Goal: Ask a question: Seek information or help from site administrators or community

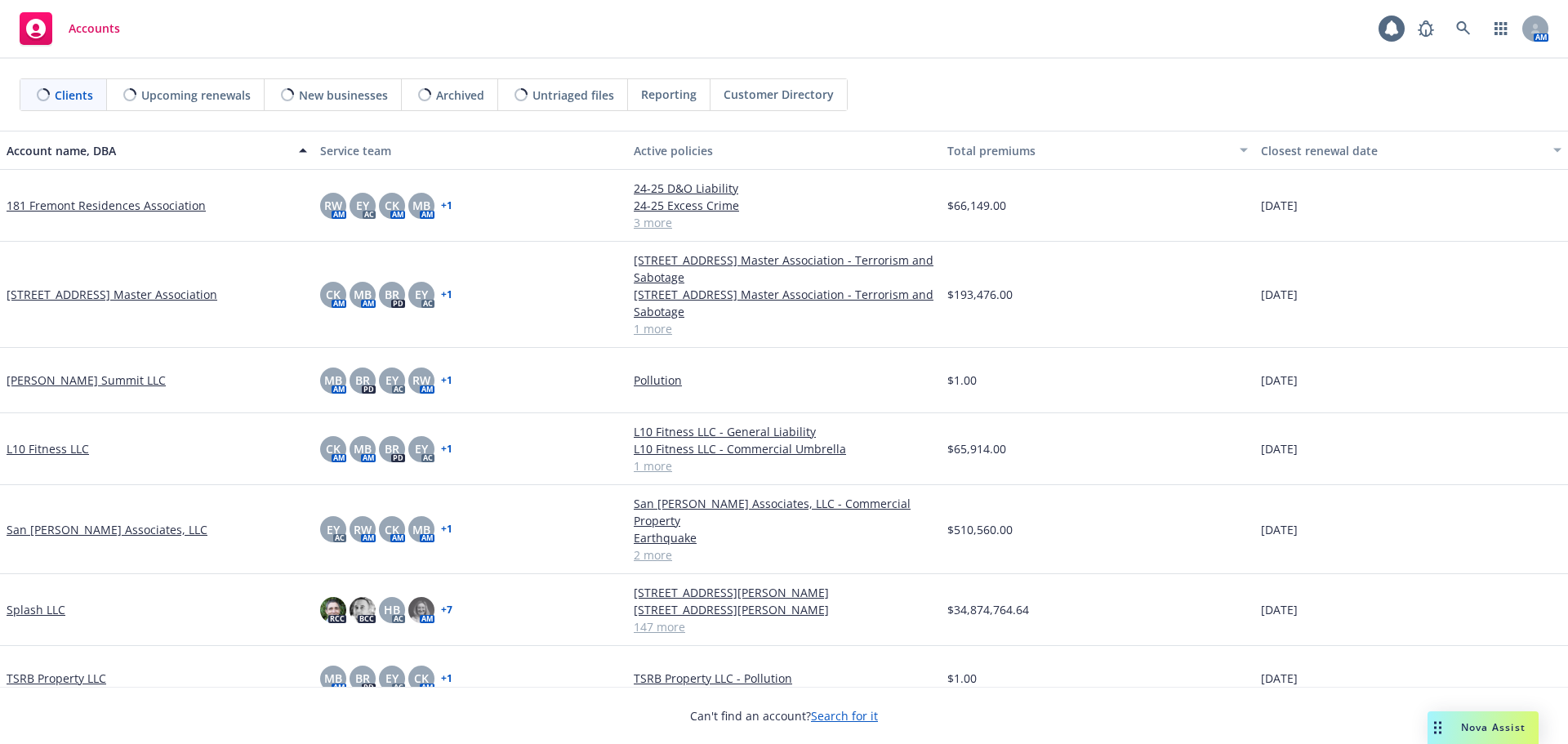
click at [1475, 722] on span "Nova Assist" at bounding box center [1493, 727] width 64 height 14
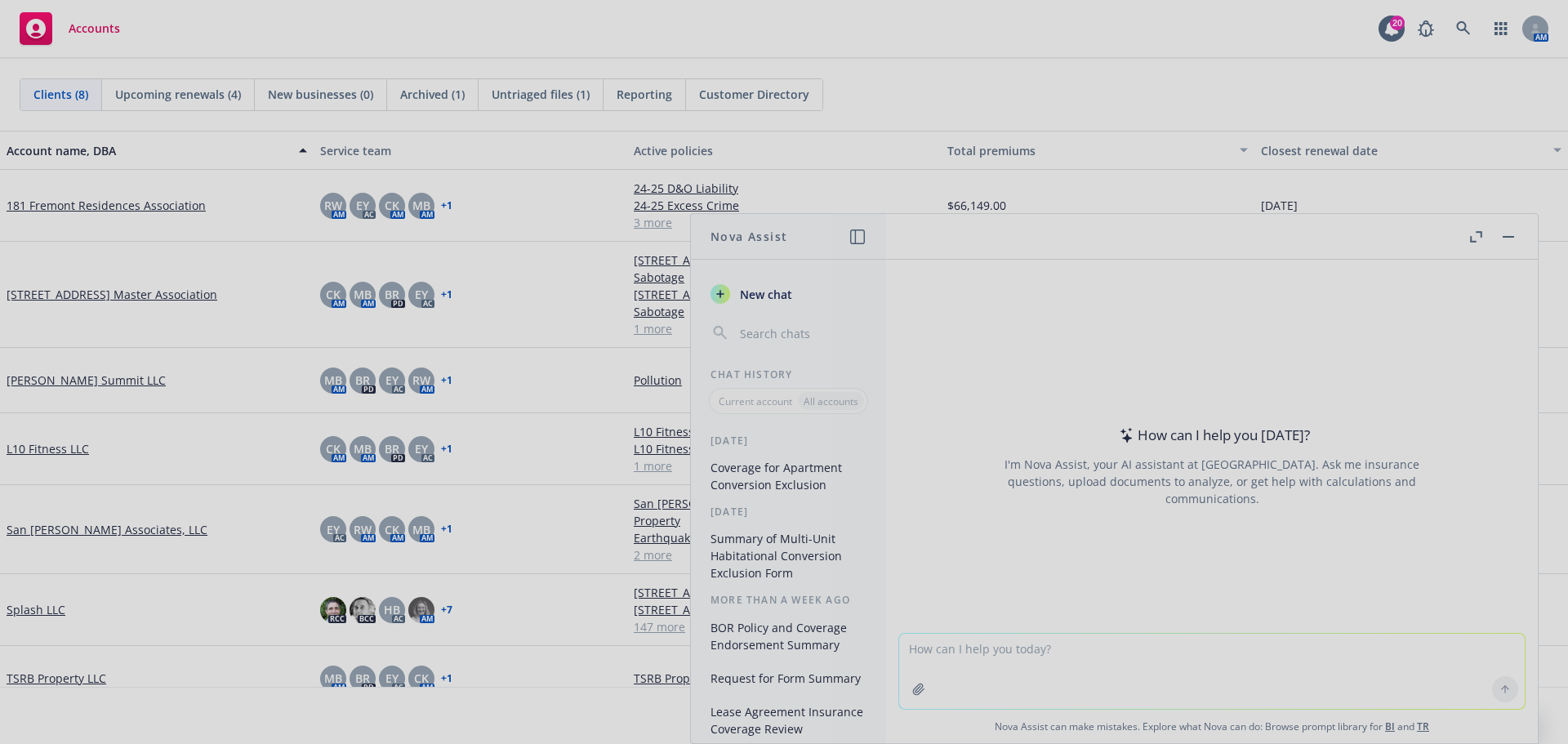
click at [1477, 235] on div at bounding box center [784, 372] width 1568 height 744
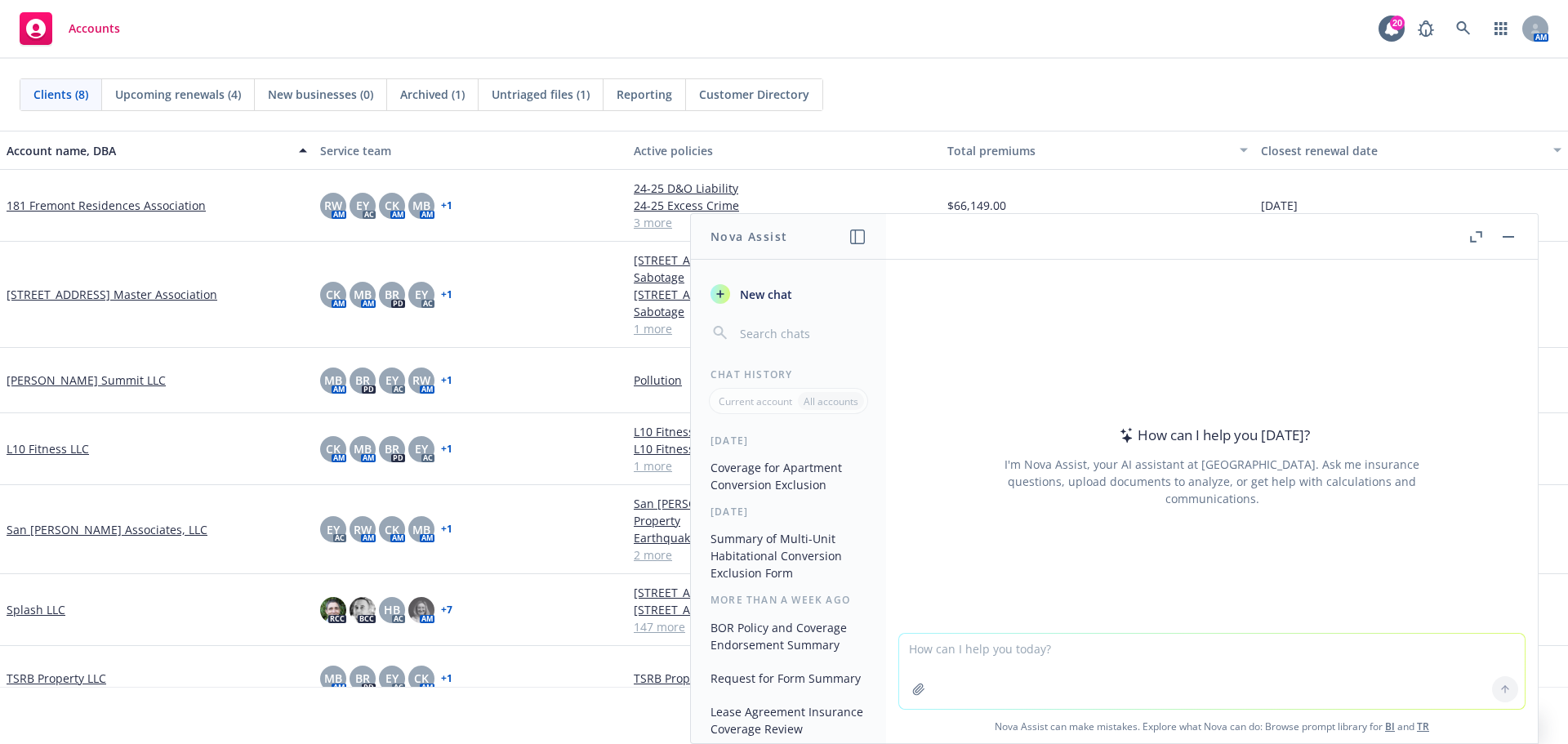
click at [1477, 235] on icon "button" at bounding box center [1476, 237] width 12 height 11
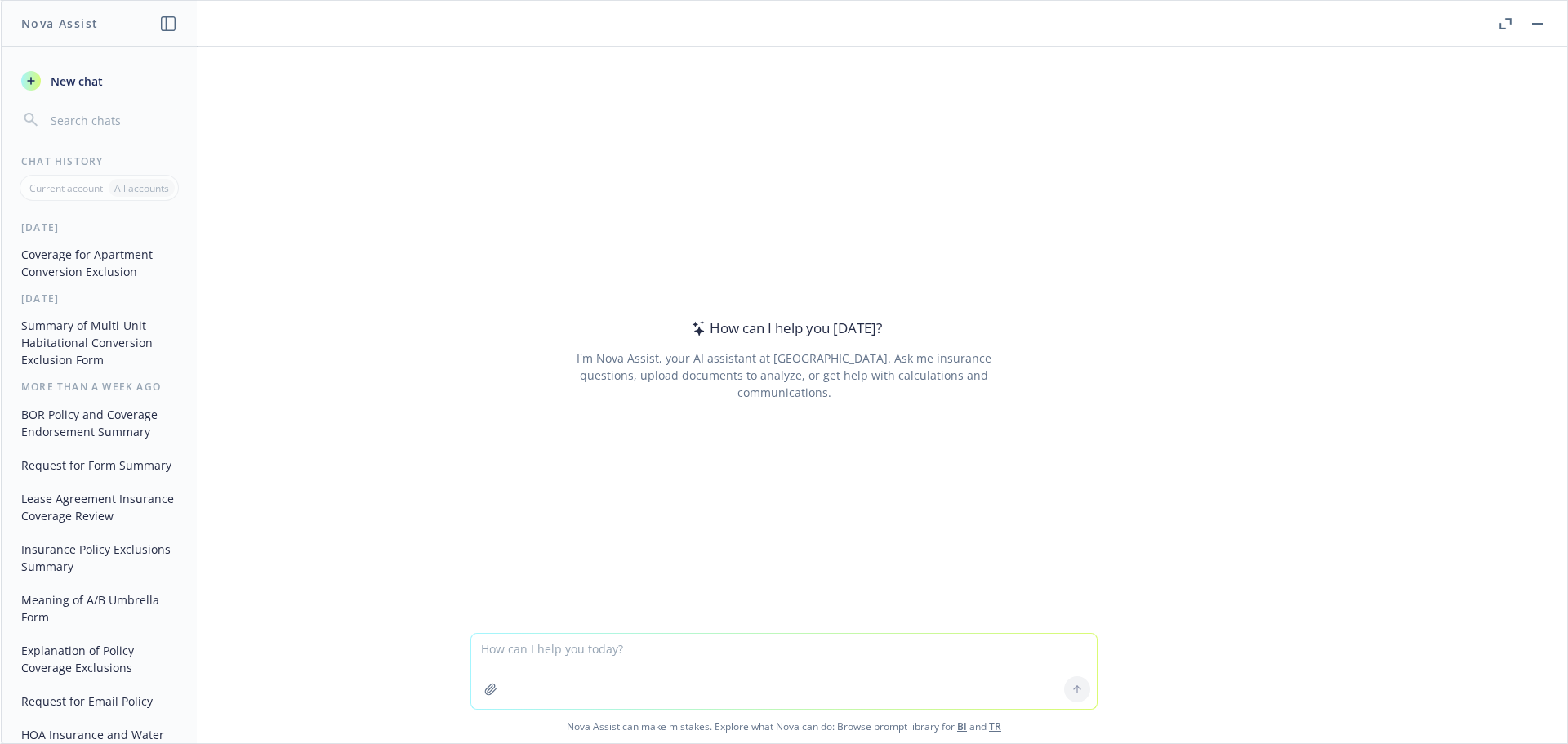
click at [579, 659] on textarea at bounding box center [783, 671] width 626 height 75
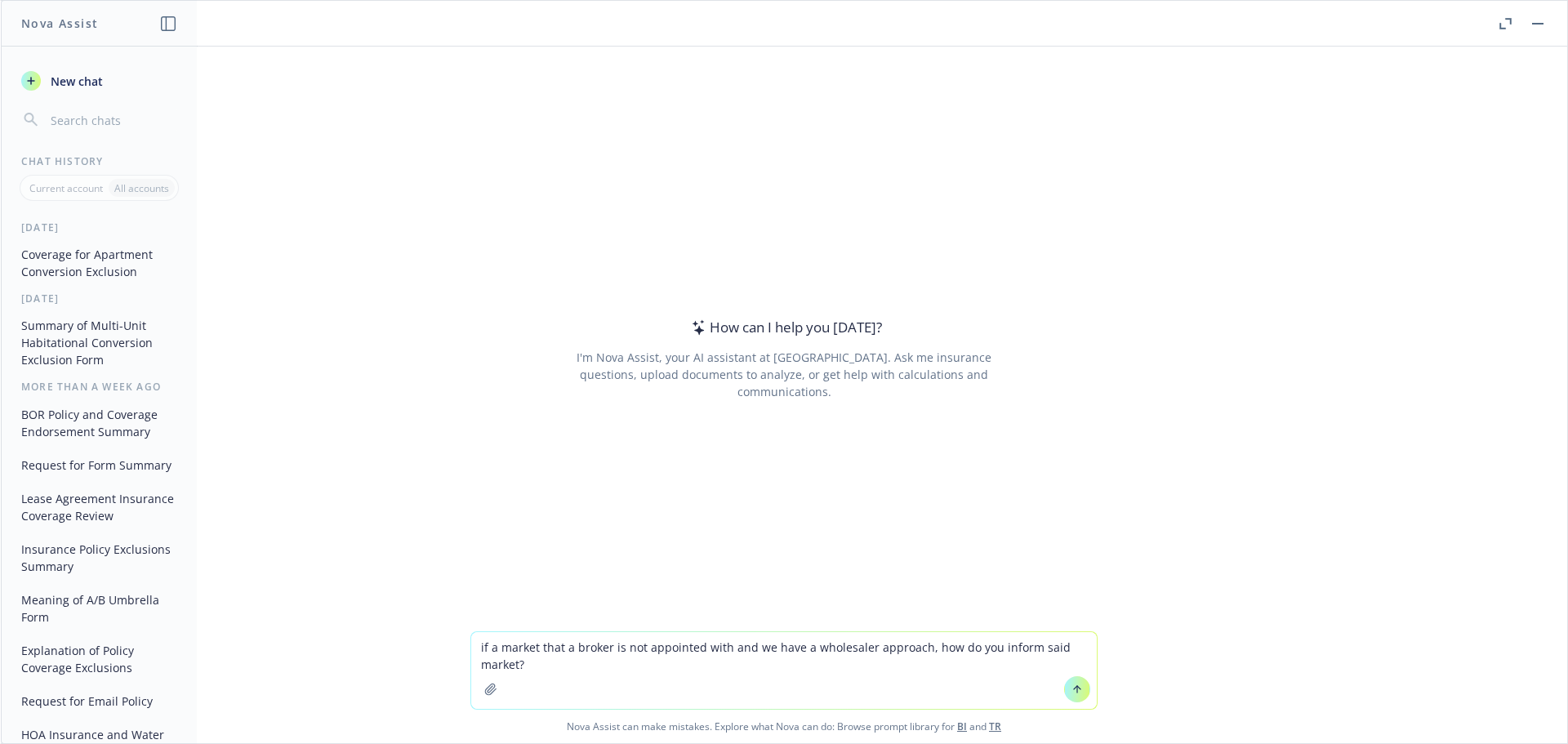
click at [788, 652] on textarea "if a market that a broker is not appointed with and we have a wholesaler approa…" at bounding box center [783, 670] width 626 height 76
type textarea "if a market that a broker is not appointed with and the broker requests a whole…"
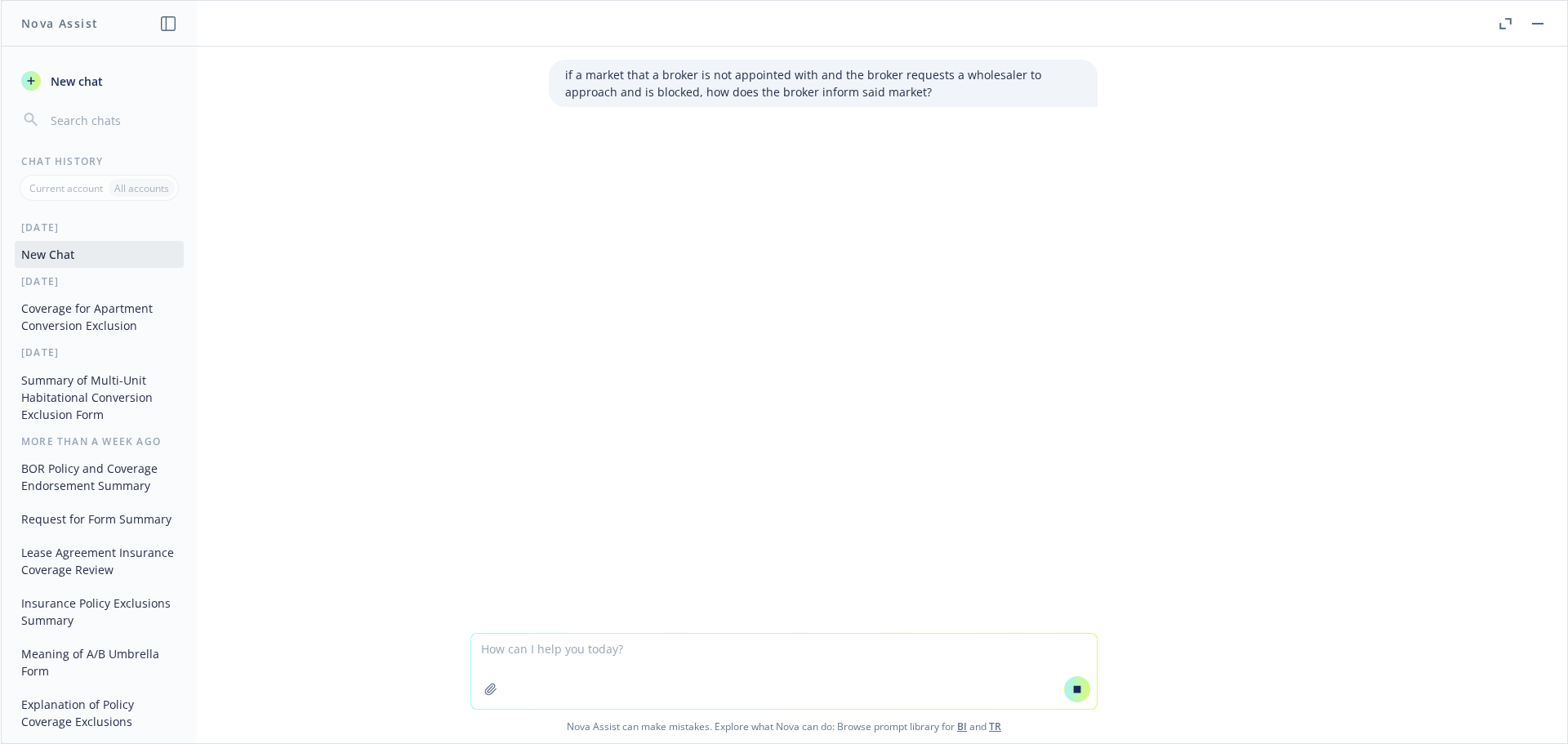
drag, startPoint x: 852, startPoint y: 96, endPoint x: 871, endPoint y: 98, distance: 19.1
click at [852, 96] on p "if a market that a broker is not appointed with and the broker requests a whole…" at bounding box center [823, 83] width 516 height 34
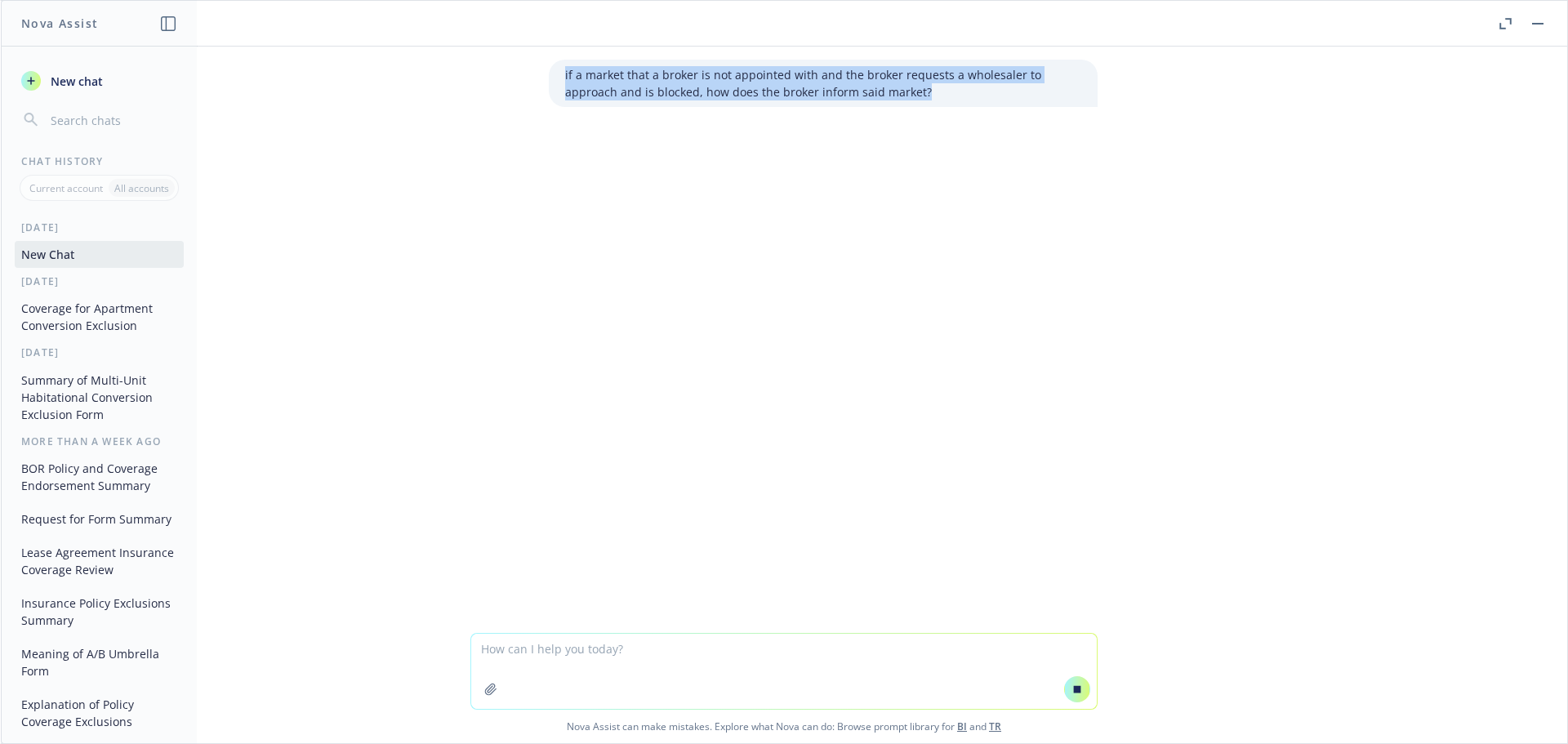
drag, startPoint x: 872, startPoint y: 96, endPoint x: 554, endPoint y: 79, distance: 318.5
click at [554, 79] on div "if a market that a broker is not appointed with and the broker requests a whole…" at bounding box center [824, 83] width 549 height 47
copy p "if a market that a broker is not appointed with and the broker requests a whole…"
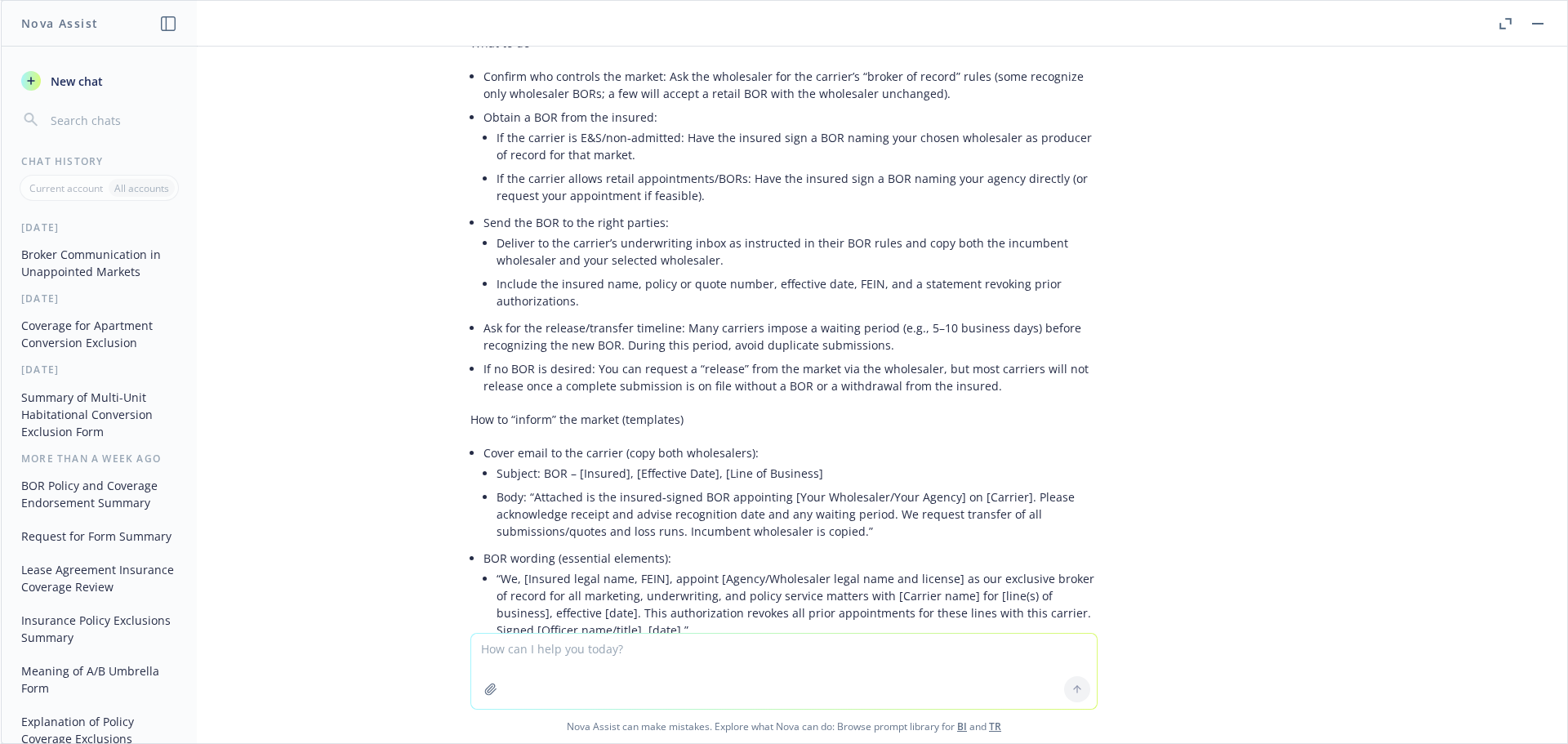
scroll to position [245, 0]
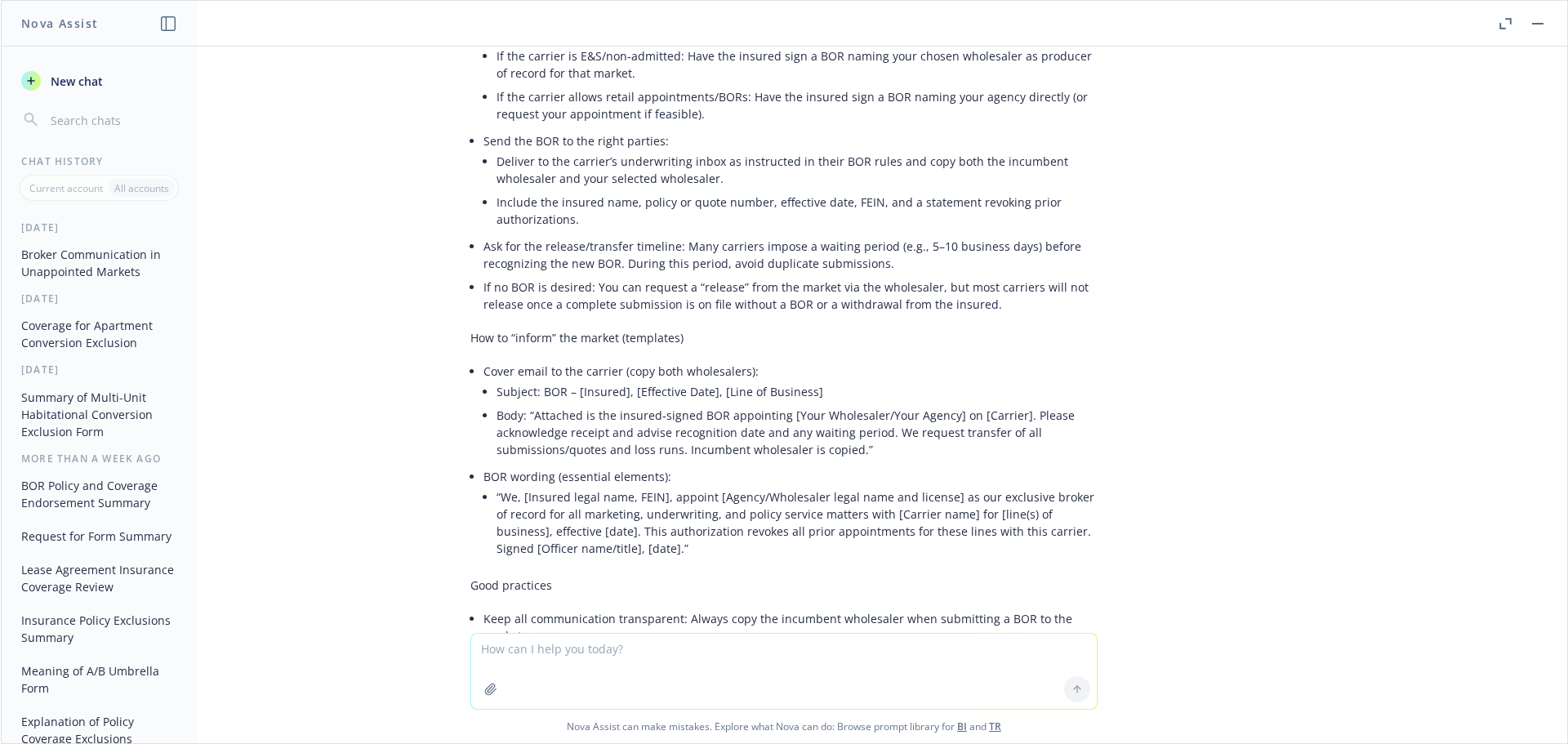
drag, startPoint x: 301, startPoint y: 247, endPoint x: 339, endPoint y: 358, distance: 117.3
click at [301, 247] on div "if a market that a broker is not appointed with and the broker requests a whole…" at bounding box center [784, 339] width 1566 height 587
click at [592, 649] on textarea at bounding box center [783, 671] width 626 height 75
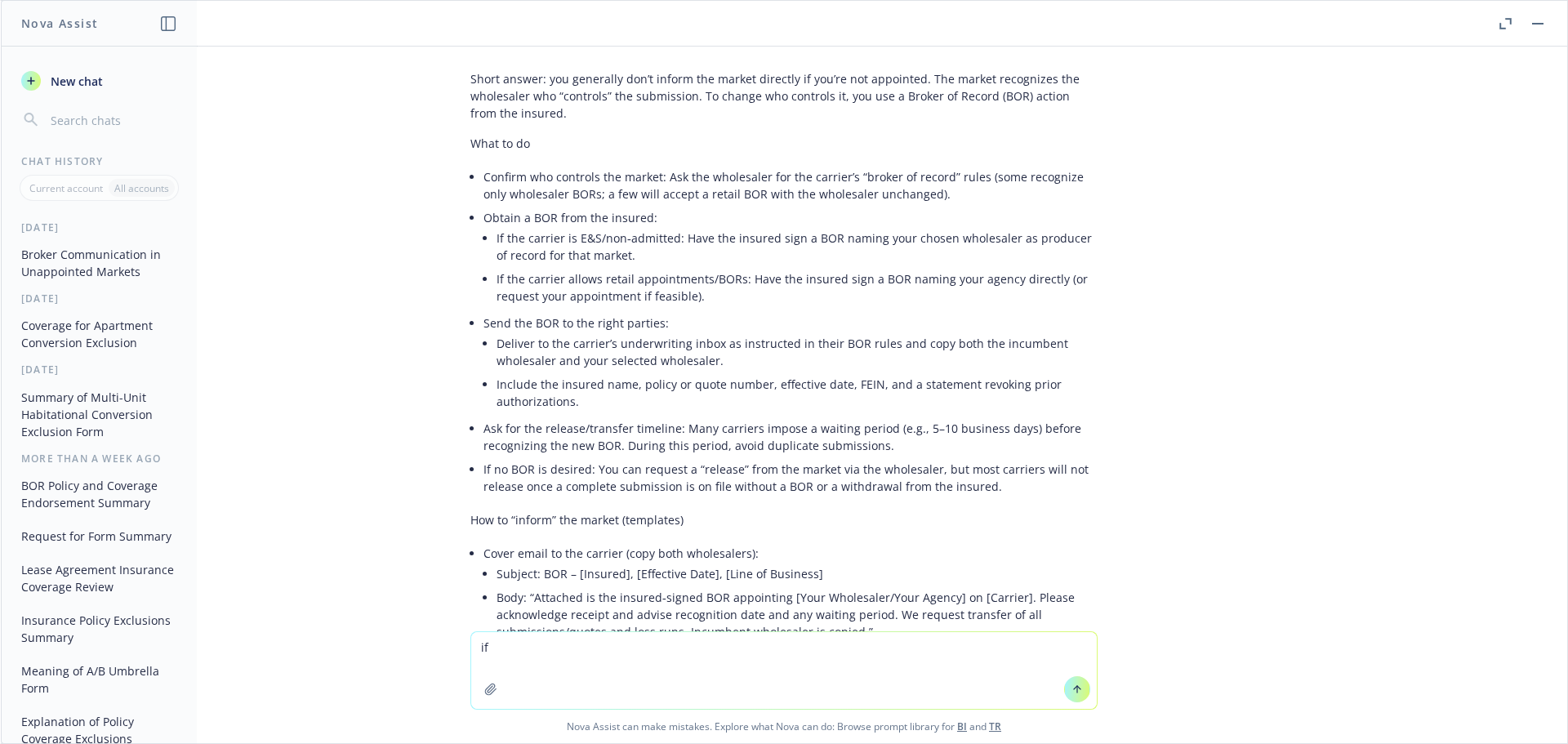
scroll to position [0, 0]
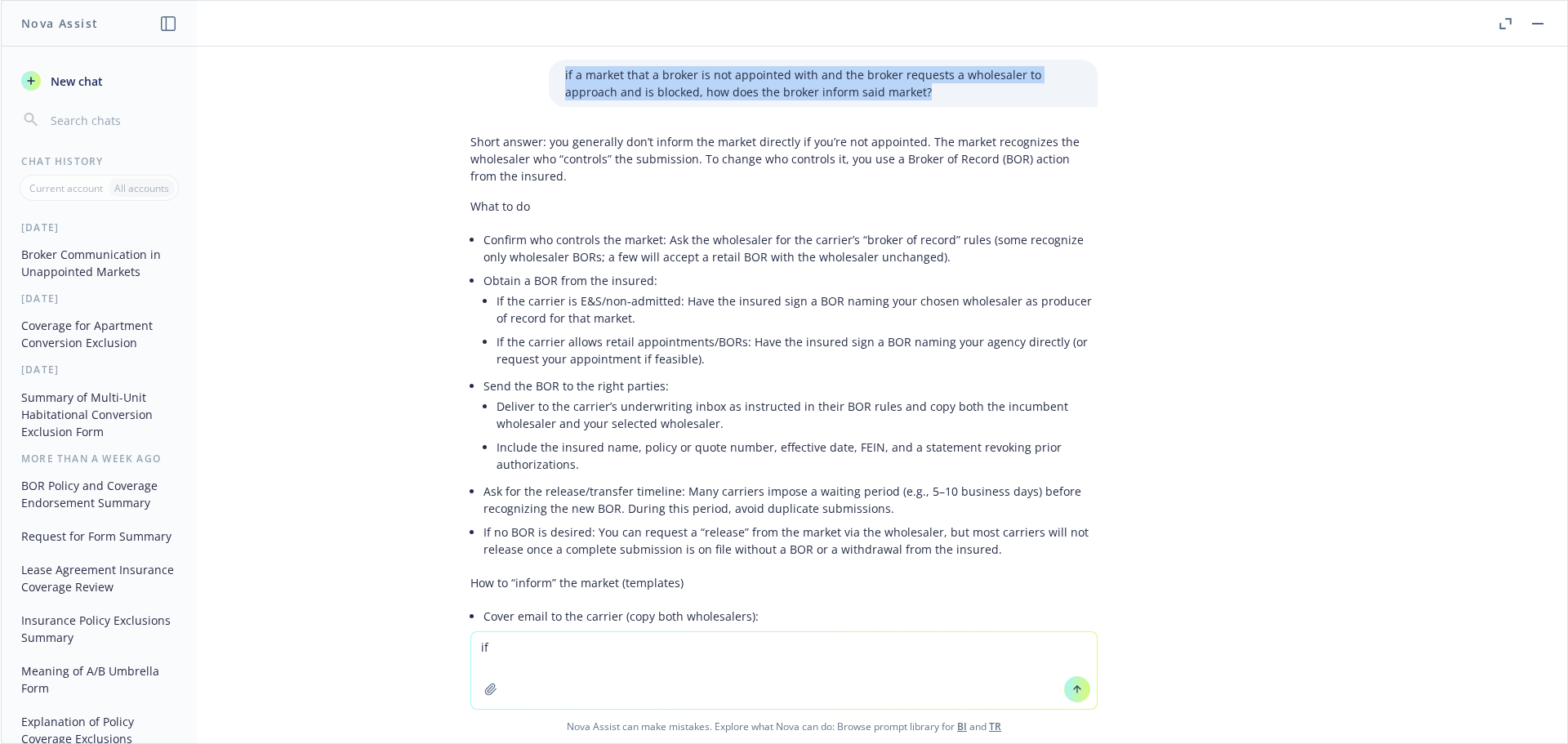
drag, startPoint x: 872, startPoint y: 92, endPoint x: 547, endPoint y: 68, distance: 325.9
click at [549, 68] on div "if a market that a broker is not appointed with and the broker requests a whole…" at bounding box center [824, 83] width 549 height 47
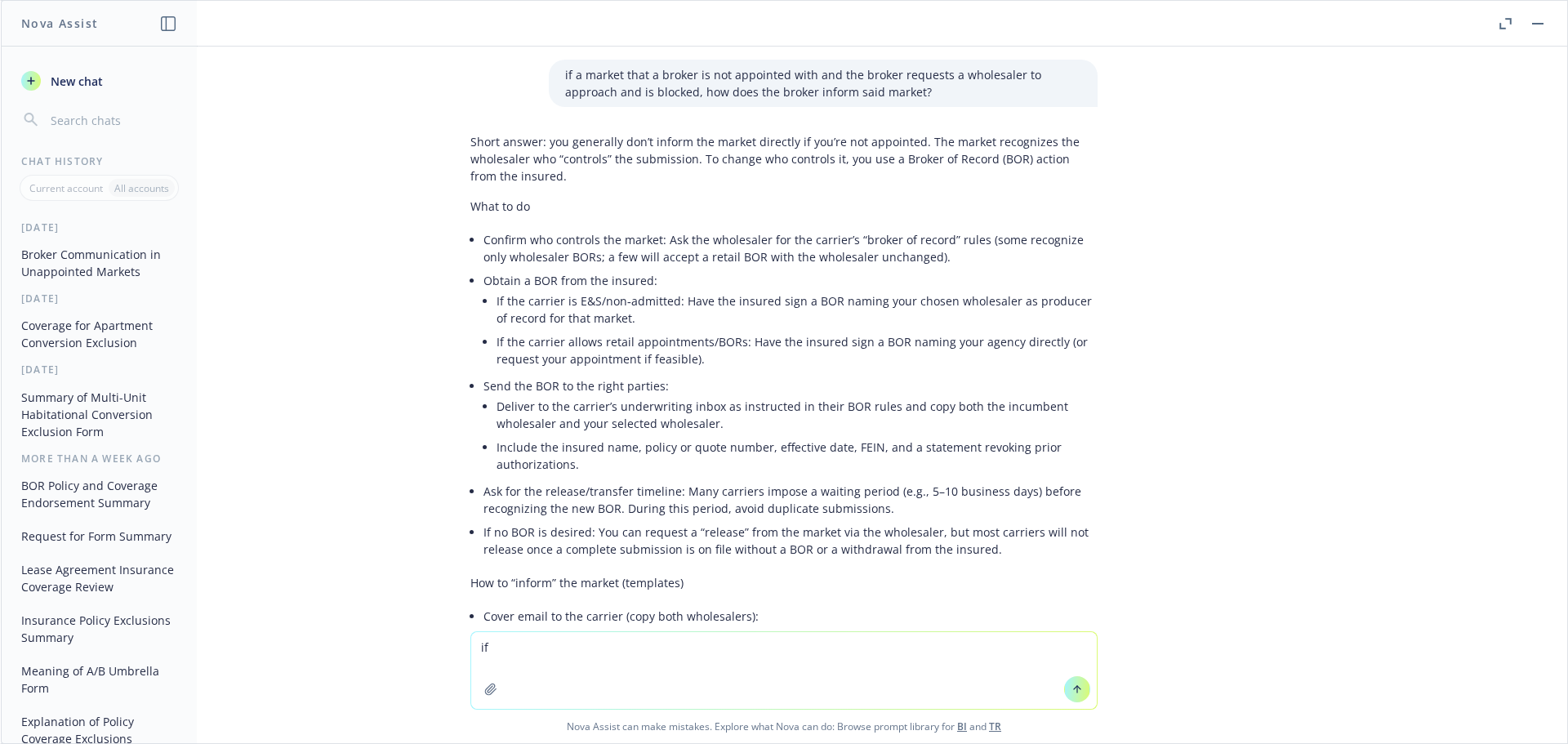
drag, startPoint x: 495, startPoint y: 653, endPoint x: 458, endPoint y: 648, distance: 37.3
click at [458, 648] on div "if Nova Assist can make mistakes. Explore what Nova can do: Browse prompt libra…" at bounding box center [784, 686] width 1566 height 112
paste textarea "a carrier that a broker is not appointed with and the broker requests a wholesa…"
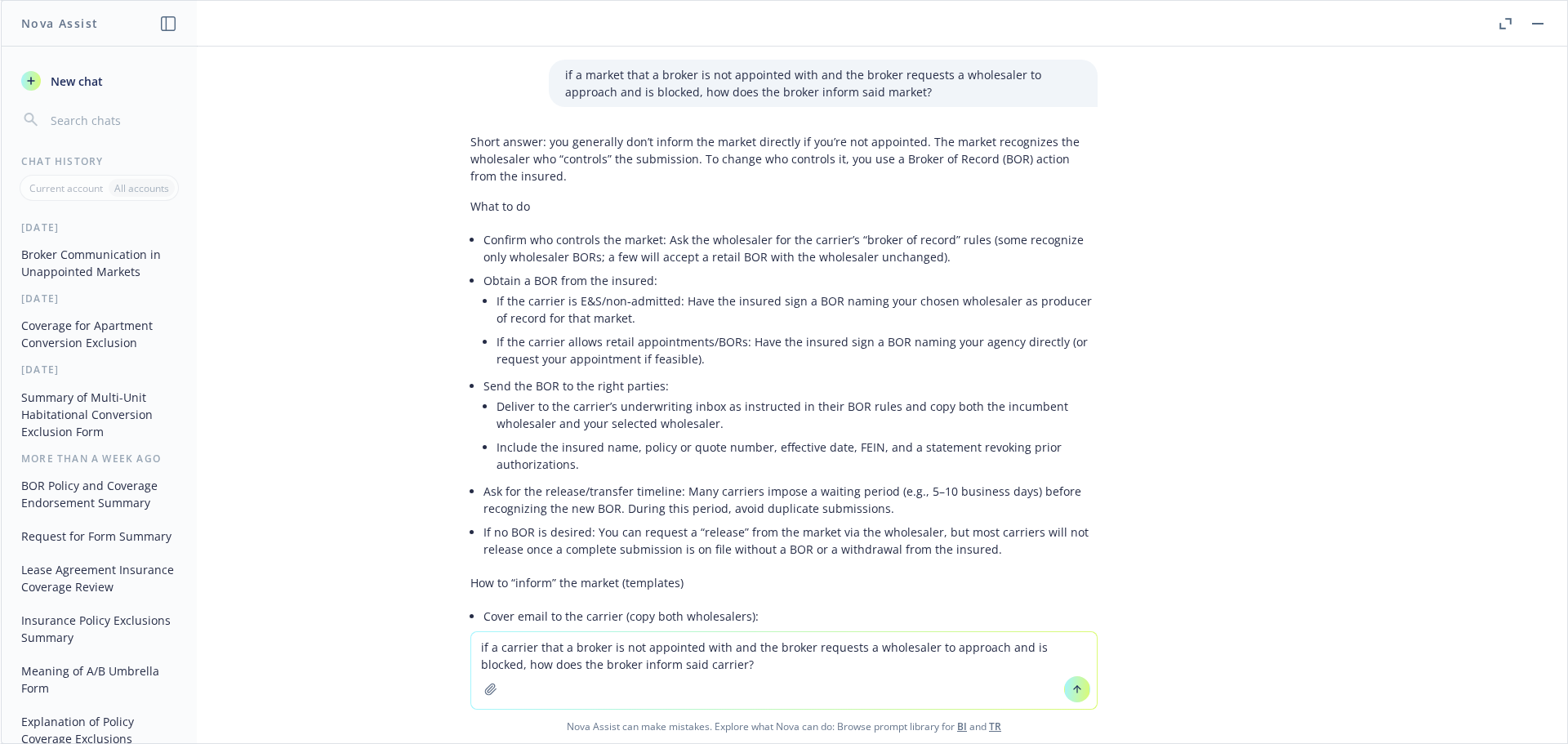
click at [691, 647] on textarea "if a carrier that a broker is not appointed with and the broker requests a whol…" at bounding box center [783, 670] width 626 height 76
drag, startPoint x: 648, startPoint y: 648, endPoint x: 557, endPoint y: 648, distance: 91.0
click at [648, 648] on textarea "if a carrier that a broker is not appointed with and the broker requests a whol…" at bounding box center [783, 670] width 626 height 76
click at [690, 646] on textarea "if a carrier that a broker is not appointed with and the broker requests a whol…" at bounding box center [783, 670] width 626 height 76
click at [776, 655] on textarea "if a carrier that a broker is not appointed with provides a quote and the broke…" at bounding box center [783, 670] width 626 height 76
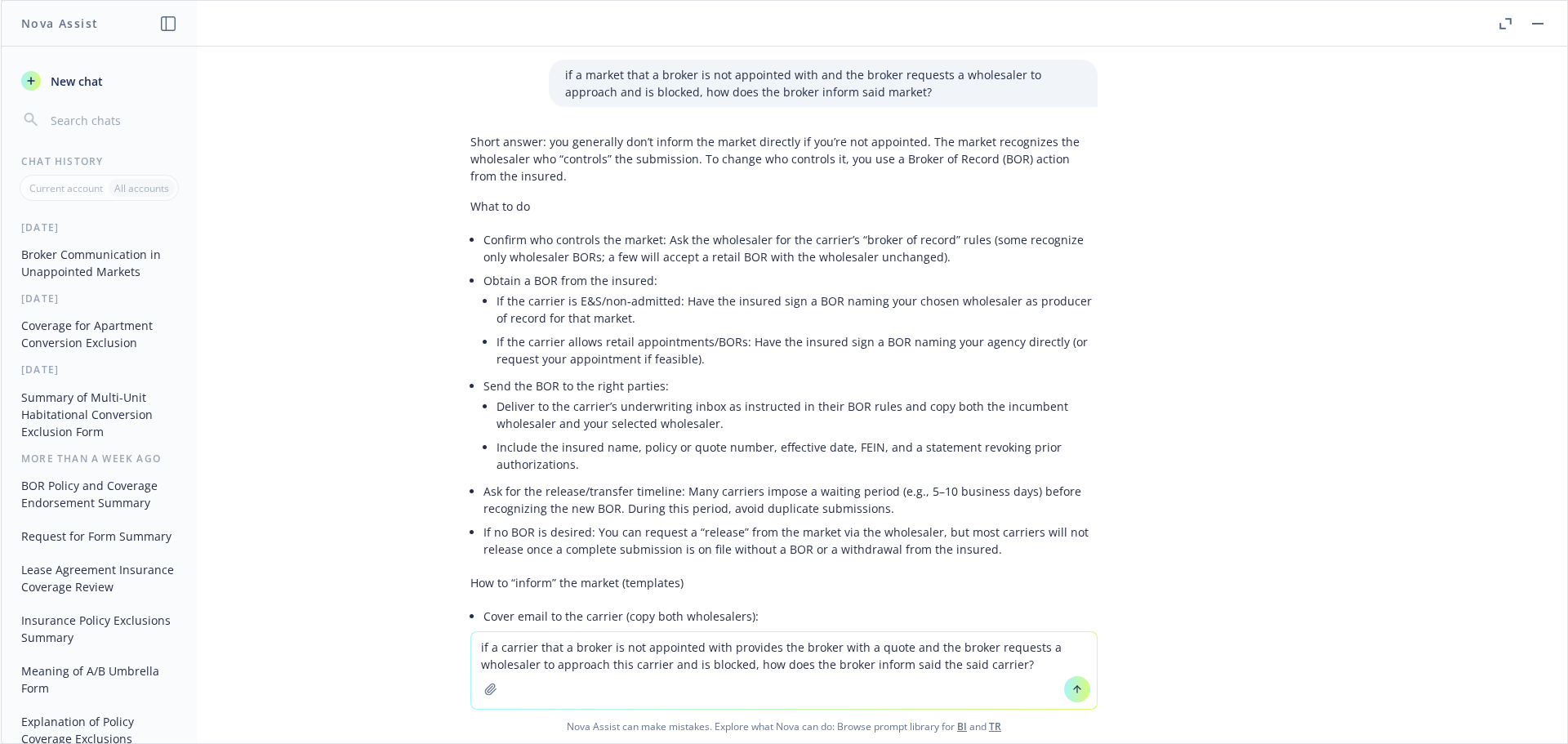
click at [356, 378] on div "if a market that a broker is not appointed with and the broker requests a whole…" at bounding box center [784, 339] width 1566 height 585
click at [1024, 663] on textarea "if a carrier that a broker is not appointed with provides the broker with a quo…" at bounding box center [783, 670] width 626 height 76
click at [944, 667] on textarea "if a carrier that a broker is not appointed with provides the broker with a quo…" at bounding box center [783, 670] width 626 height 76
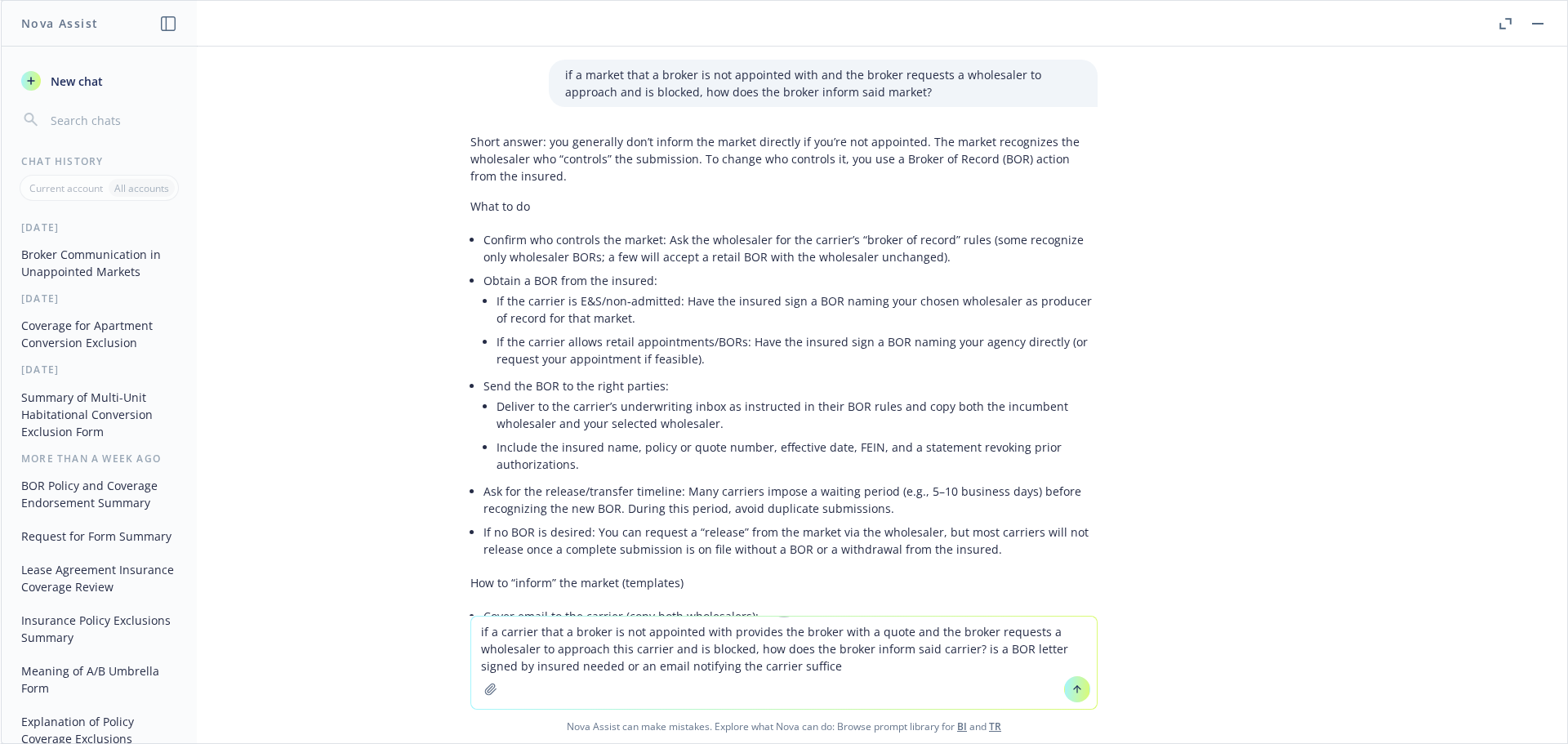
type textarea "if a carrier that a broker is not appointed with provides the broker with a quo…"
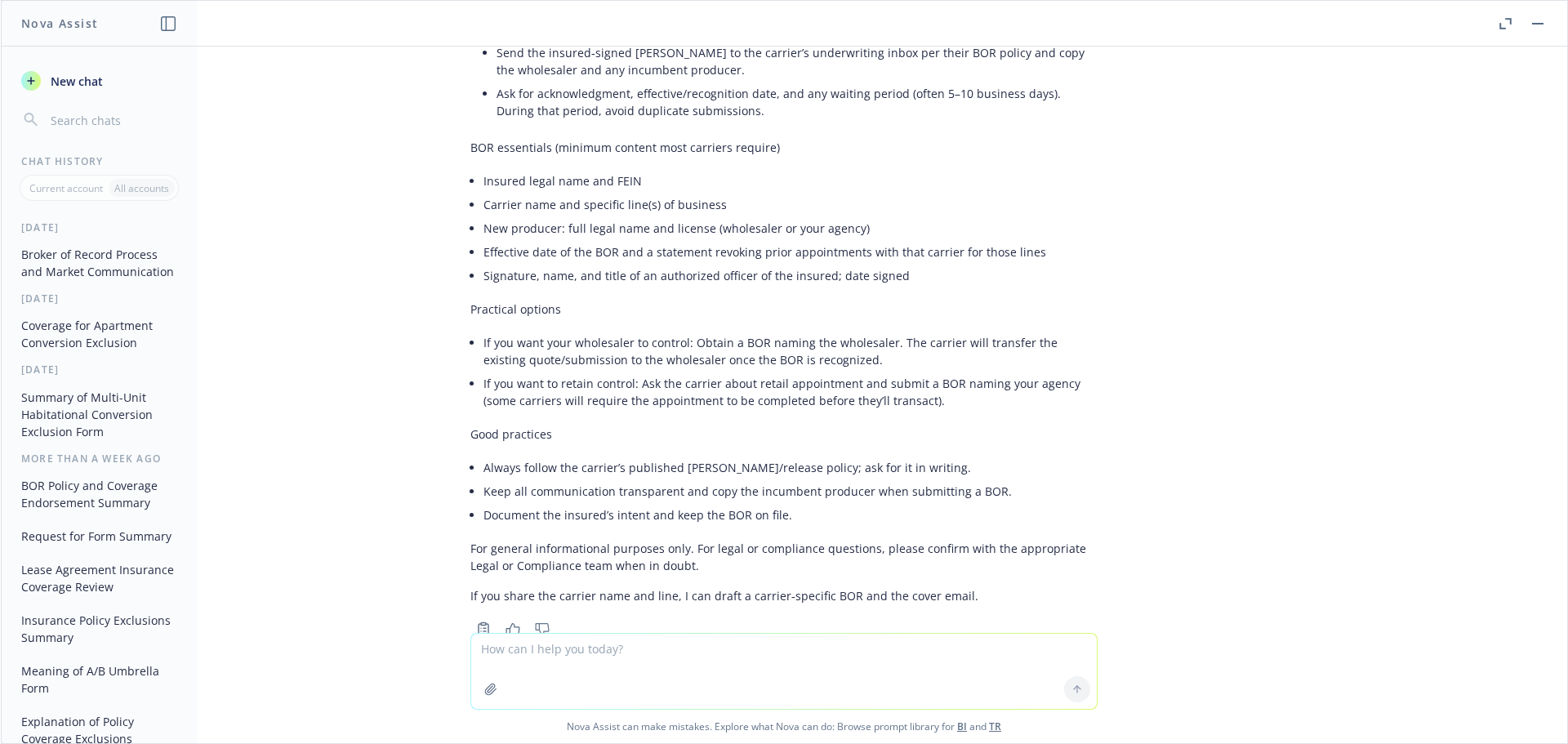
scroll to position [1508, 0]
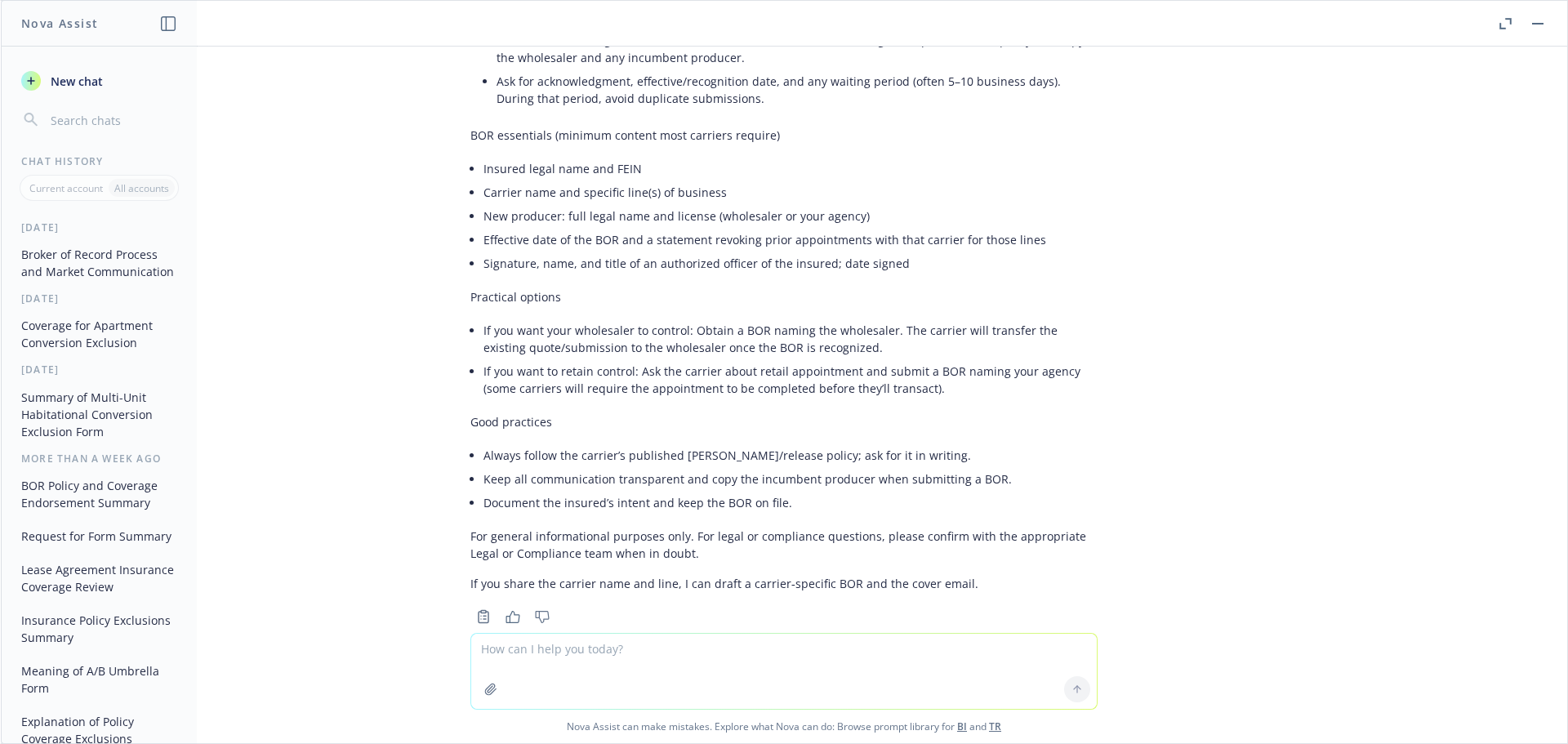
drag, startPoint x: 309, startPoint y: 174, endPoint x: 626, endPoint y: 28, distance: 349.0
click at [309, 174] on div "if a market that a broker is not appointed with and the broker requests a whole…" at bounding box center [784, 339] width 1566 height 587
